Goal: Task Accomplishment & Management: Manage account settings

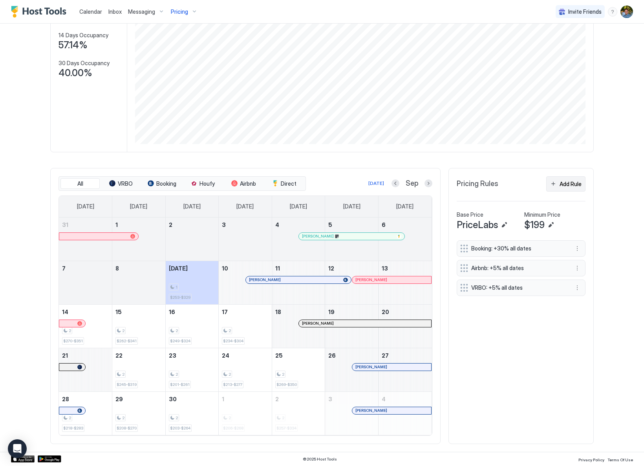
click at [562, 184] on div "Add Rule" at bounding box center [570, 184] width 22 height 8
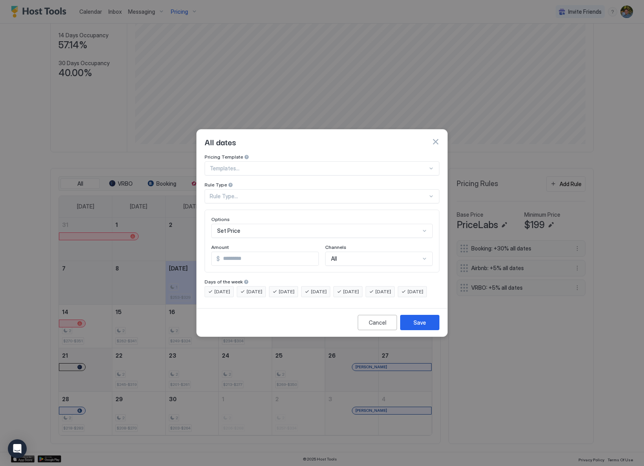
click at [274, 225] on div "Set Price" at bounding box center [321, 231] width 221 height 14
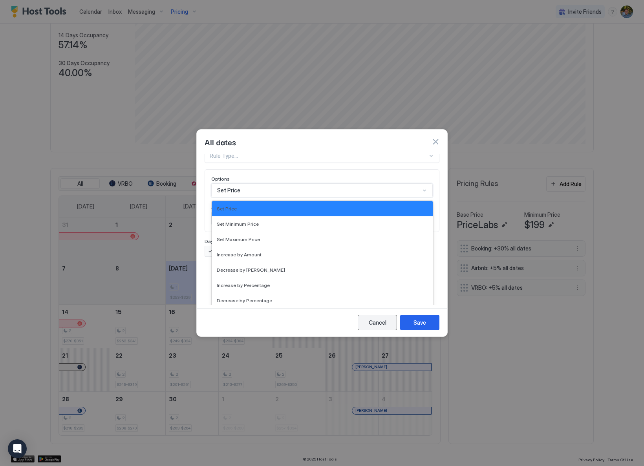
click at [377, 327] on div "Cancel" at bounding box center [378, 322] width 18 height 8
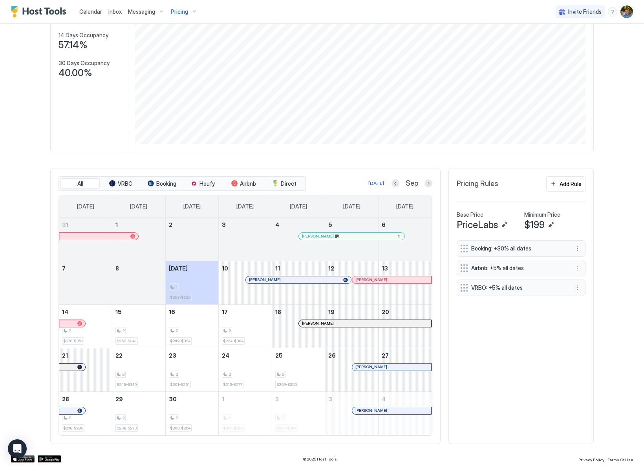
click at [612, 297] on div "Calendar Inbox Messaging Pricing Invite Friends DC Home Pricing Adrift Cabana -…" at bounding box center [322, 233] width 644 height 466
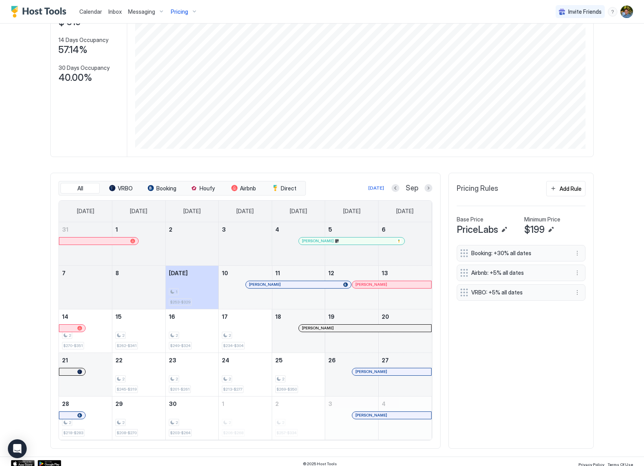
scroll to position [95, 0]
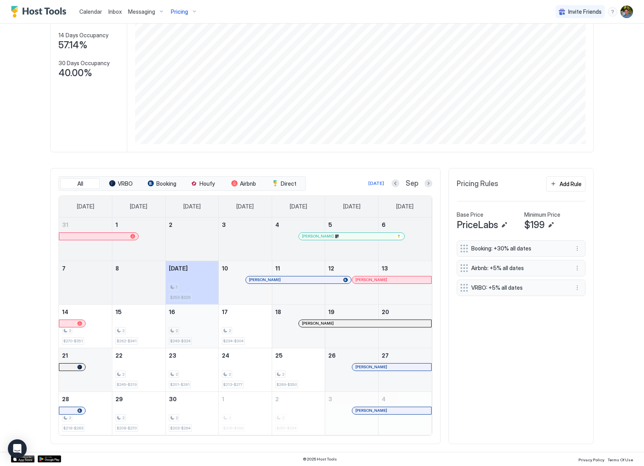
click at [177, 325] on div "2 $249-$324" at bounding box center [192, 326] width 47 height 37
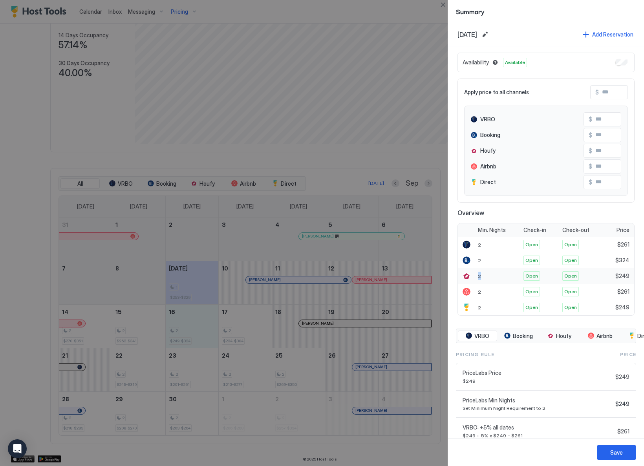
click at [478, 276] on div "2" at bounding box center [498, 276] width 46 height 16
click at [485, 278] on div "2" at bounding box center [498, 276] width 46 height 16
drag, startPoint x: 624, startPoint y: 276, endPoint x: 611, endPoint y: 276, distance: 13.0
click at [611, 276] on div "$249" at bounding box center [619, 276] width 30 height 16
click at [623, 277] on span "$249" at bounding box center [622, 275] width 14 height 7
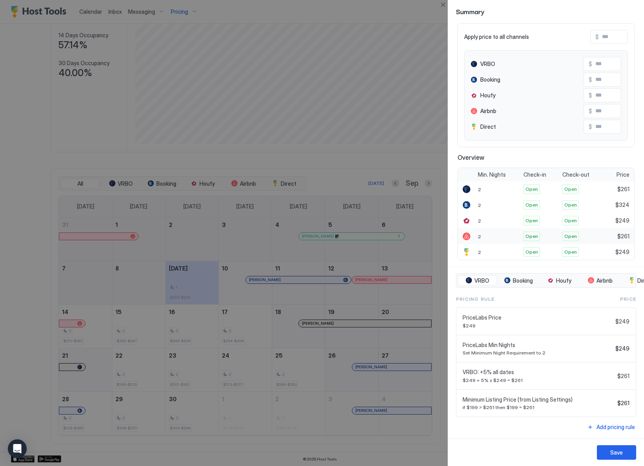
scroll to position [61, 0]
drag, startPoint x: 624, startPoint y: 230, endPoint x: 611, endPoint y: 230, distance: 13.7
click at [611, 230] on div "$261" at bounding box center [619, 236] width 30 height 16
click at [625, 230] on div "$261" at bounding box center [619, 236] width 30 height 16
drag, startPoint x: 625, startPoint y: 230, endPoint x: 612, endPoint y: 231, distance: 13.4
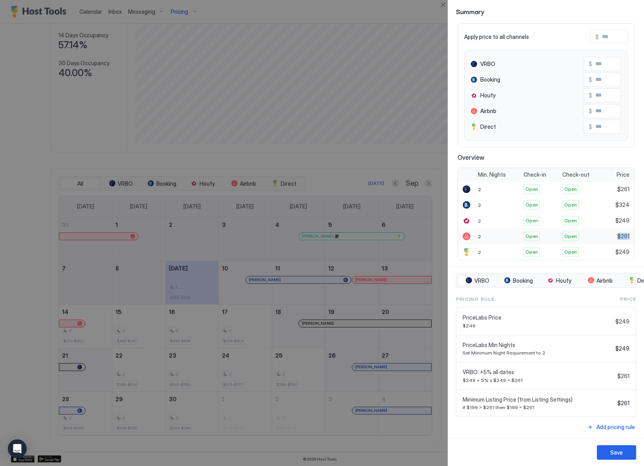
click at [612, 231] on div "$261" at bounding box center [619, 236] width 30 height 16
click at [624, 232] on div "$261" at bounding box center [619, 236] width 30 height 16
